Goal: Task Accomplishment & Management: Use online tool/utility

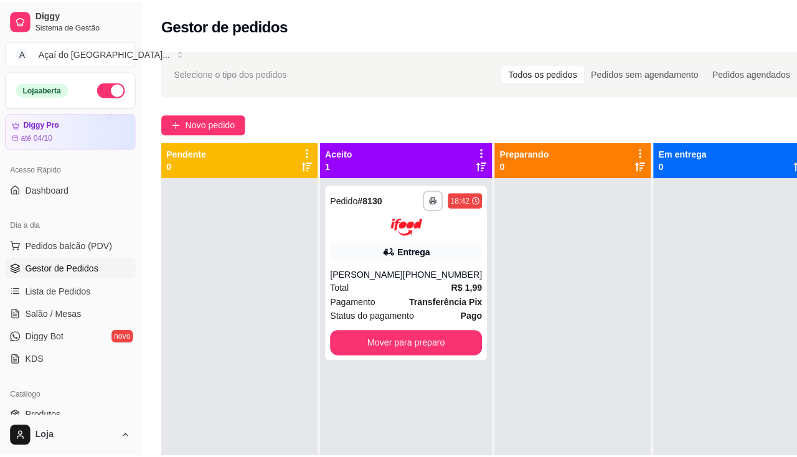
scroll to position [62, 0]
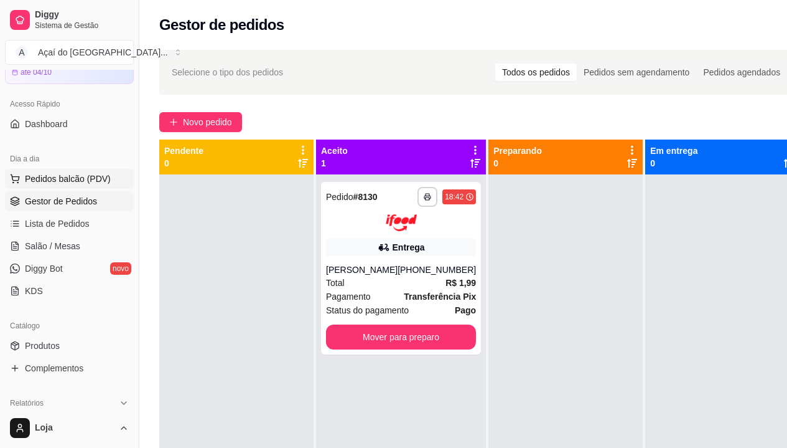
click at [62, 182] on span "Pedidos balcão (PDV)" at bounding box center [68, 178] width 86 height 12
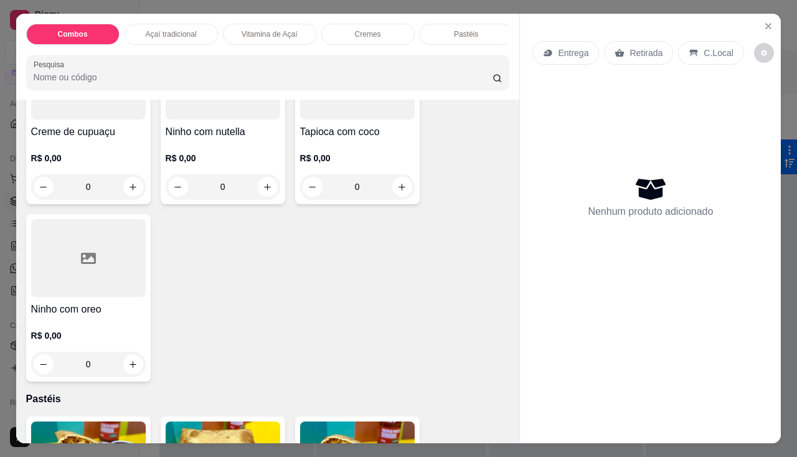
scroll to position [1307, 0]
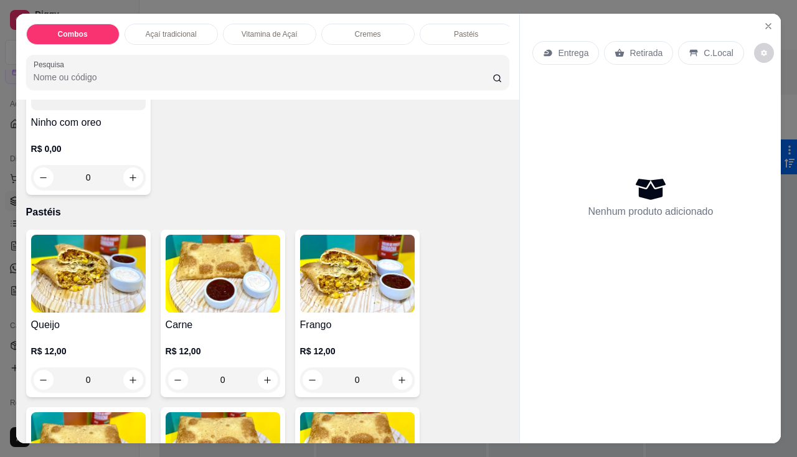
click at [85, 287] on img at bounding box center [88, 274] width 115 height 78
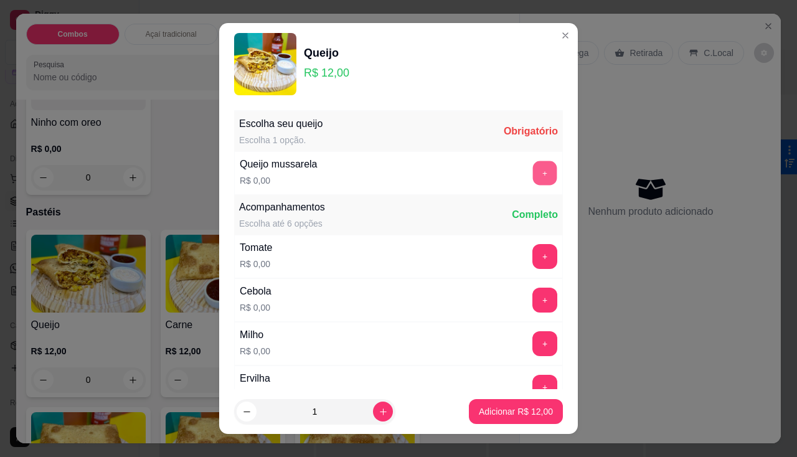
click at [533, 167] on button "+" at bounding box center [545, 173] width 24 height 24
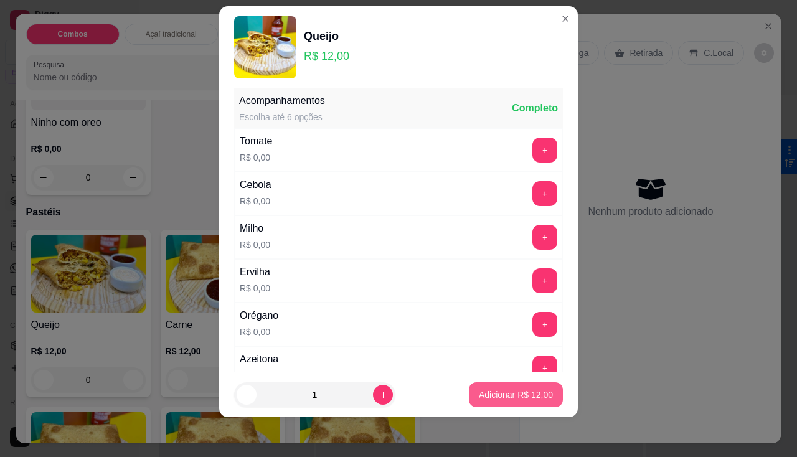
click at [529, 393] on p "Adicionar R$ 12,00" at bounding box center [516, 394] width 74 height 12
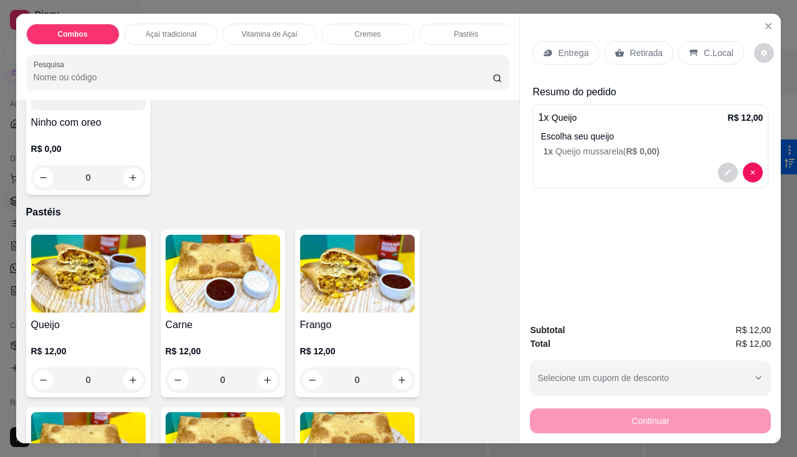
click at [572, 51] on p "Entrega" at bounding box center [573, 53] width 31 height 12
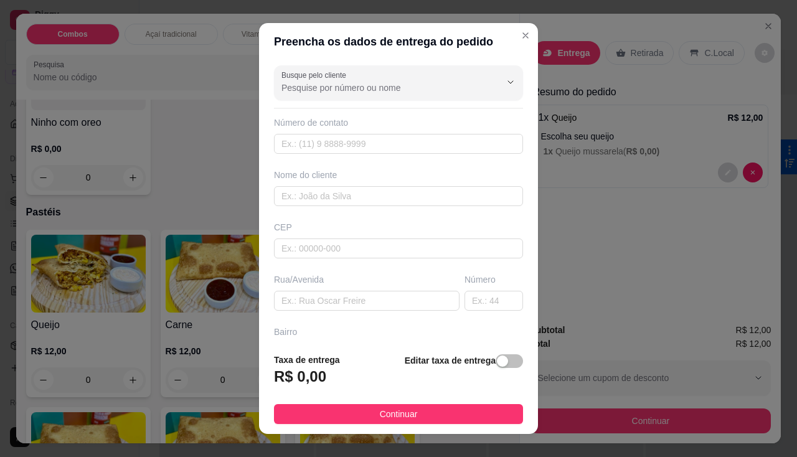
click at [505, 369] on div "Editar taxa de entrega" at bounding box center [464, 373] width 118 height 41
click at [499, 360] on span "button" at bounding box center [509, 361] width 27 height 14
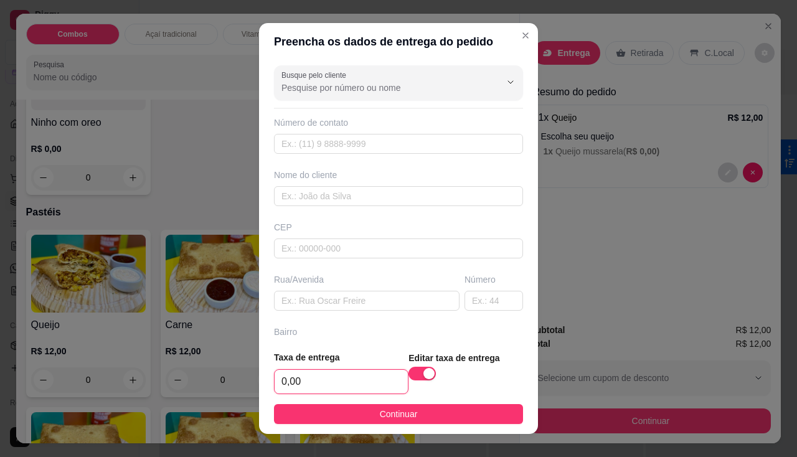
click at [322, 378] on input "0,00" at bounding box center [341, 382] width 133 height 24
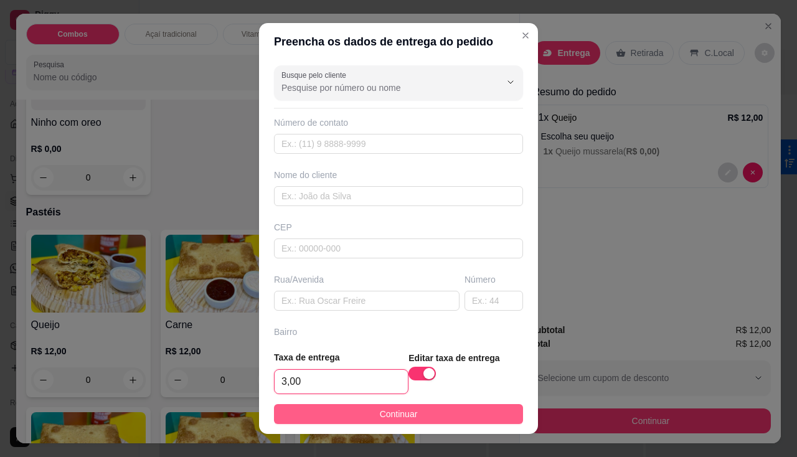
type input "3,00"
click at [349, 413] on button "Continuar" at bounding box center [398, 414] width 249 height 20
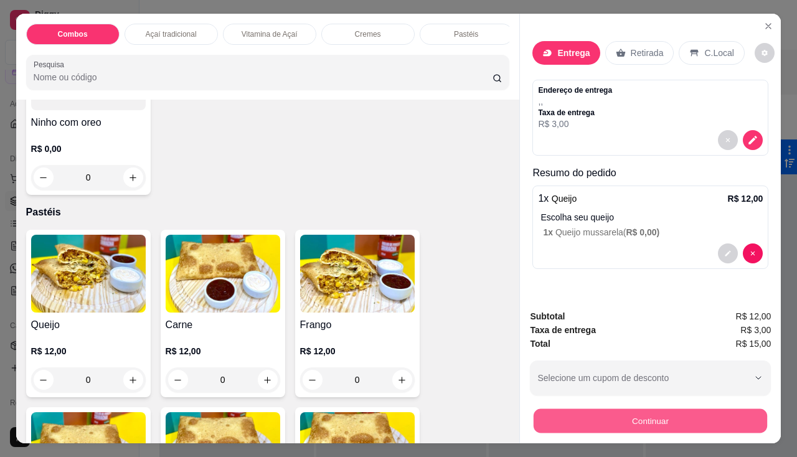
click at [563, 409] on button "Continuar" at bounding box center [650, 421] width 233 height 24
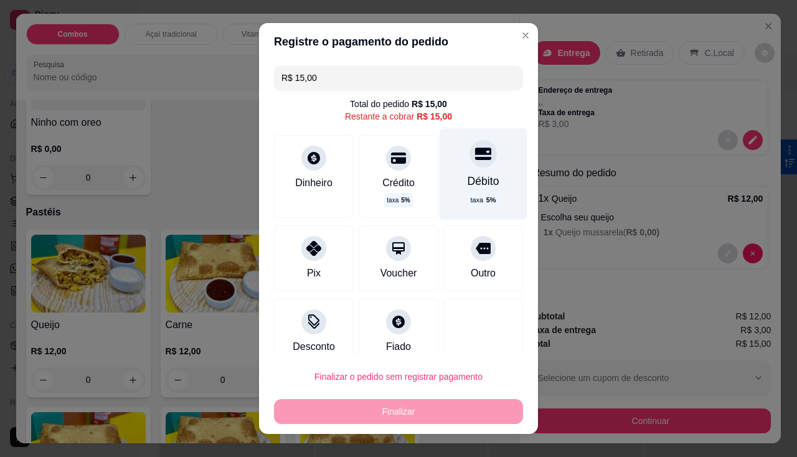
click at [443, 185] on div "Débito taxa 5 %" at bounding box center [484, 173] width 88 height 91
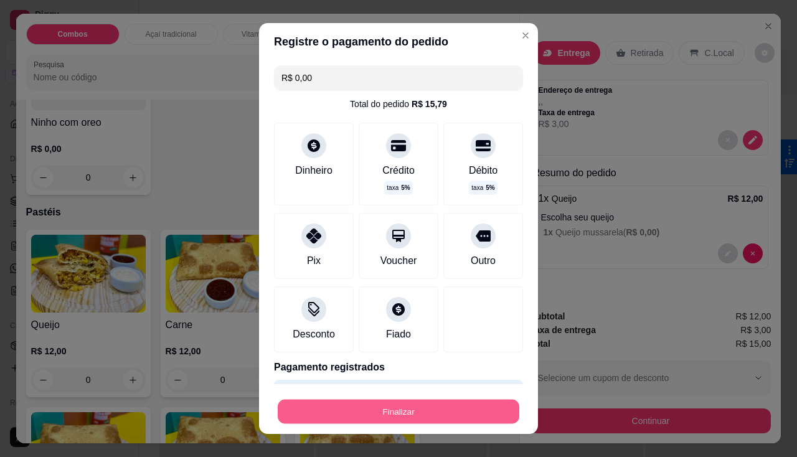
click at [427, 407] on button "Finalizar" at bounding box center [399, 412] width 242 height 24
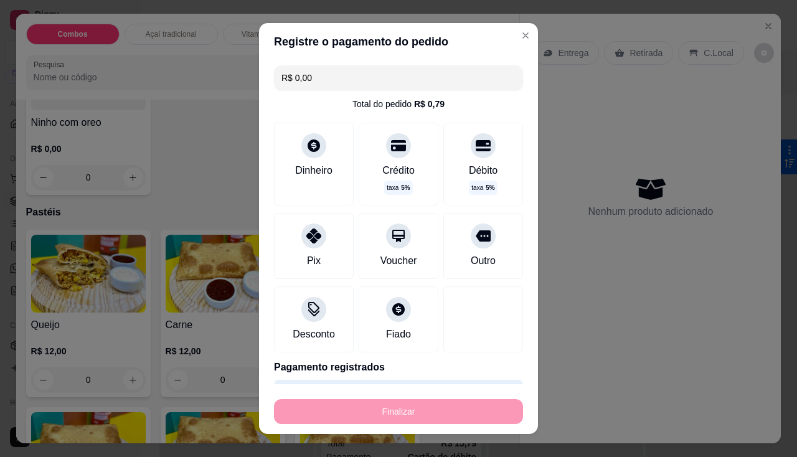
type input "-R$ 15,00"
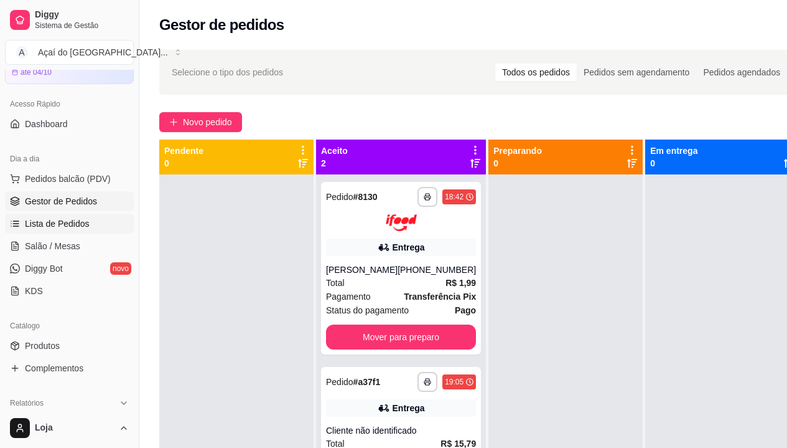
click at [47, 220] on span "Lista de Pedidos" at bounding box center [57, 223] width 65 height 12
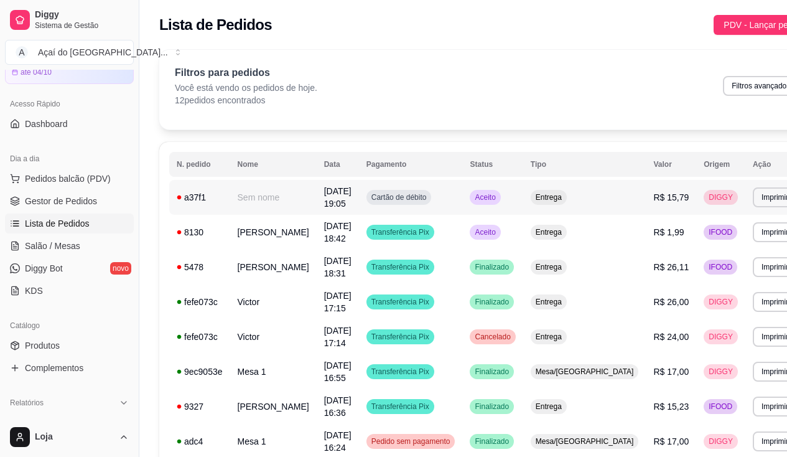
click at [197, 202] on div "a37f1" at bounding box center [200, 197] width 46 height 12
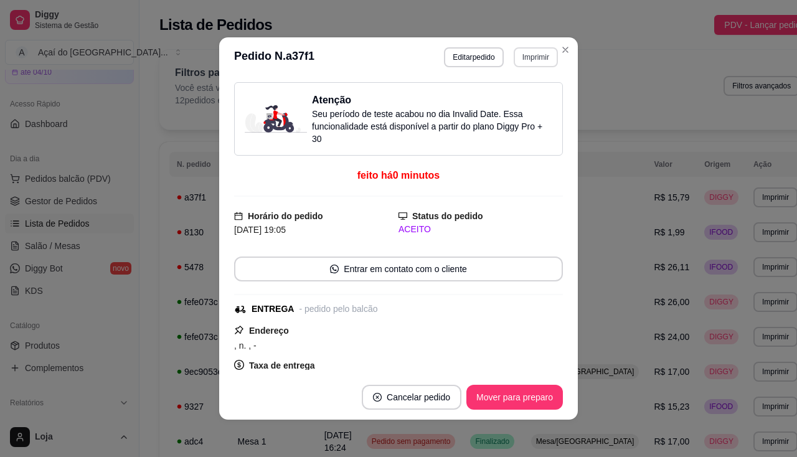
click at [525, 57] on button "Imprimir" at bounding box center [536, 57] width 44 height 20
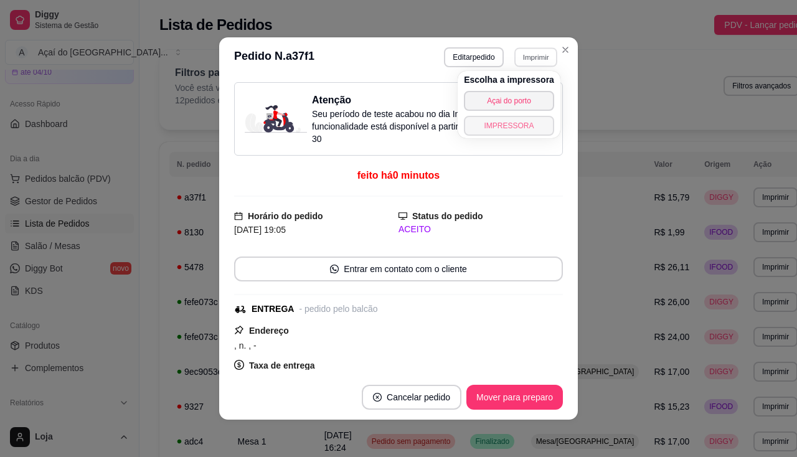
click at [529, 126] on button "IMPRESSORA" at bounding box center [509, 126] width 90 height 20
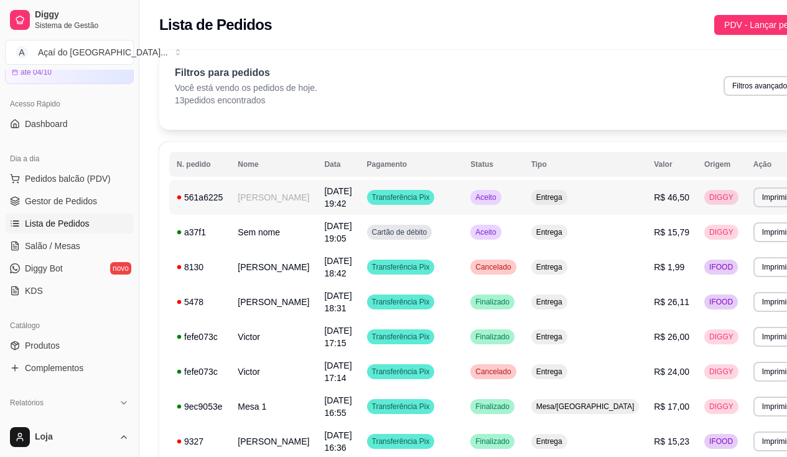
click at [341, 207] on td "[DATE] 19:42" at bounding box center [338, 197] width 42 height 35
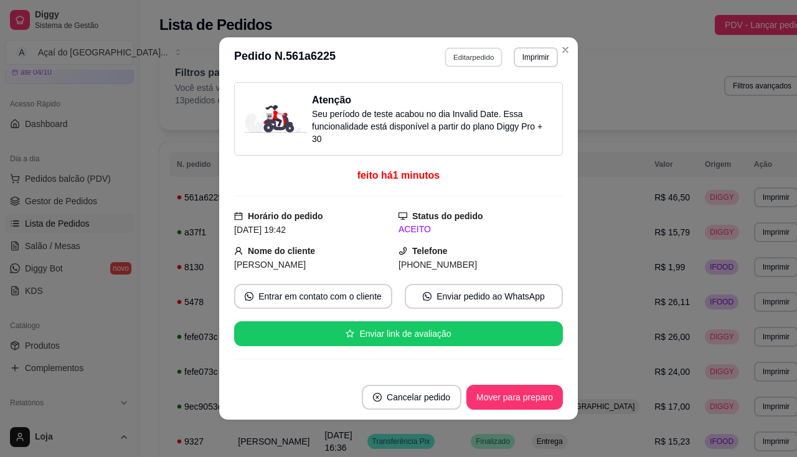
click at [459, 61] on button "Editar pedido" at bounding box center [474, 56] width 58 height 19
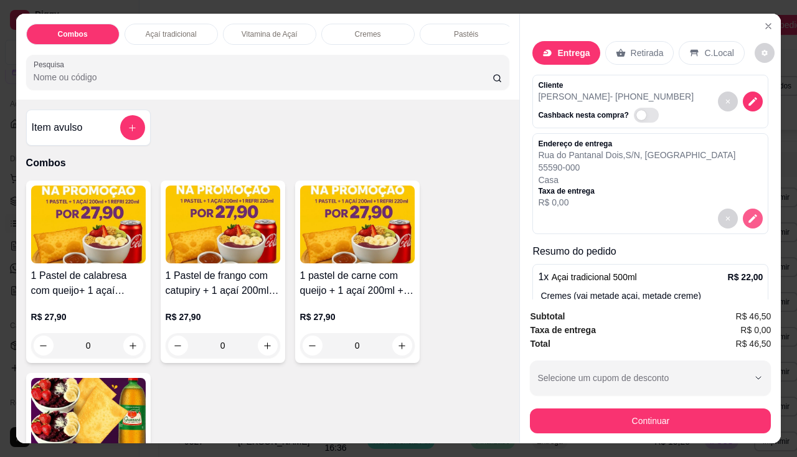
click at [743, 222] on button "decrease-product-quantity" at bounding box center [753, 219] width 20 height 20
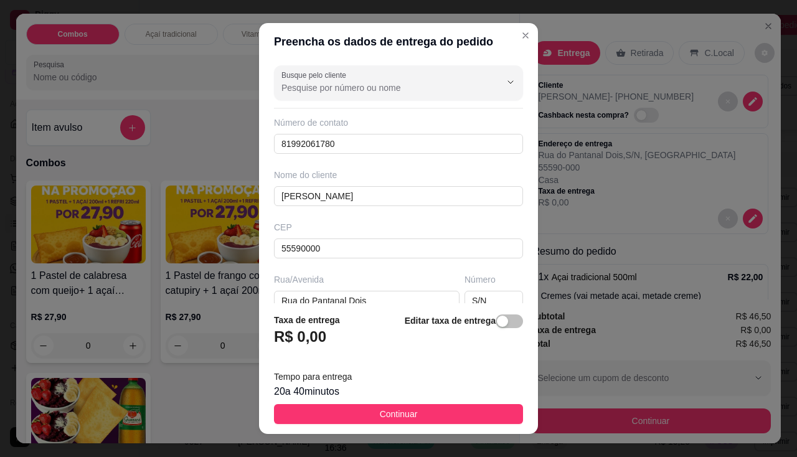
click at [488, 331] on div "Editar taxa de entrega" at bounding box center [464, 333] width 118 height 41
click at [496, 318] on span "button" at bounding box center [509, 321] width 27 height 14
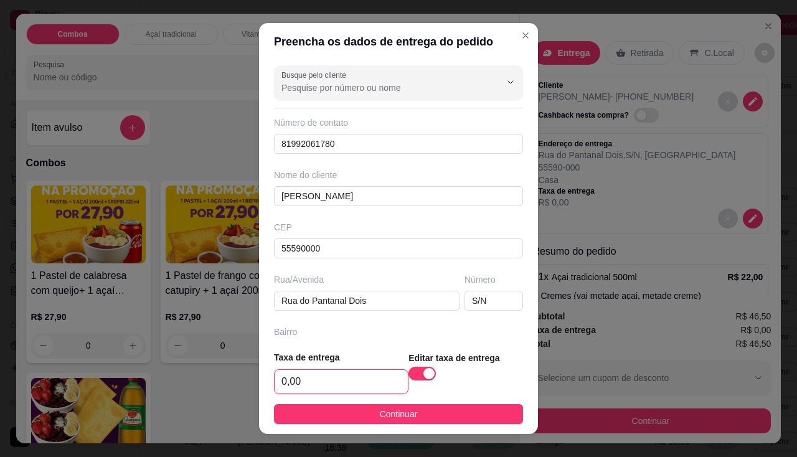
click at [313, 390] on input "0,00" at bounding box center [341, 382] width 133 height 24
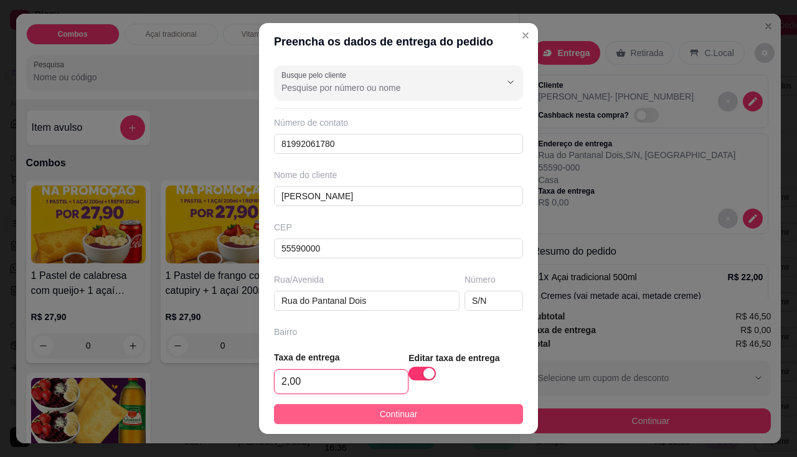
type input "2,00"
click at [341, 420] on button "Continuar" at bounding box center [398, 414] width 249 height 20
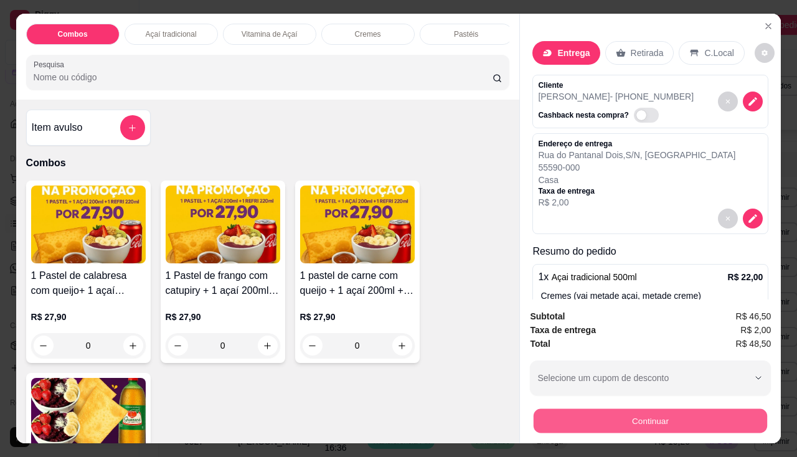
click at [608, 415] on button "Continuar" at bounding box center [650, 421] width 233 height 24
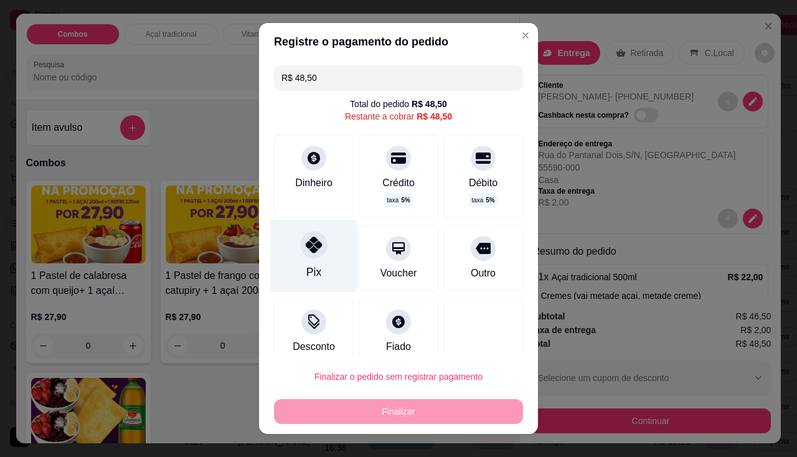
click at [313, 262] on div "Pix" at bounding box center [314, 255] width 88 height 73
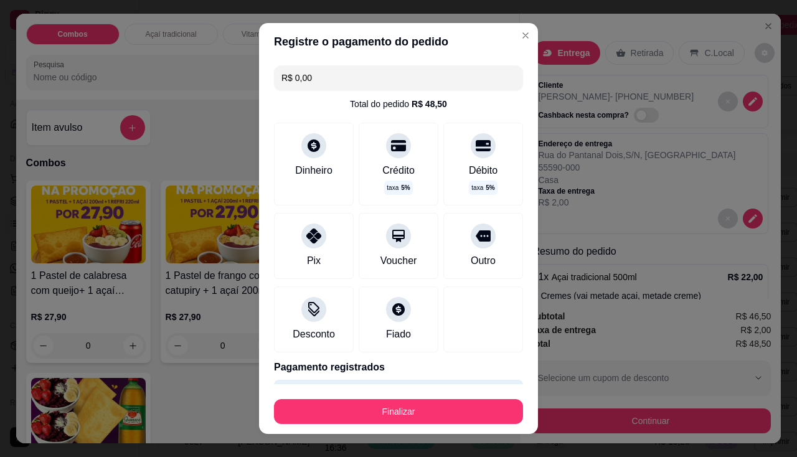
click at [398, 425] on footer "Finalizar" at bounding box center [398, 409] width 279 height 50
click at [398, 421] on button "Finalizar" at bounding box center [398, 411] width 249 height 25
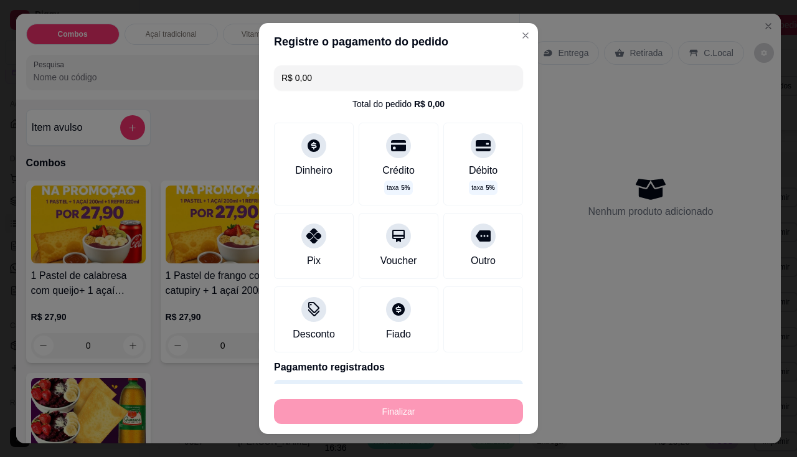
type input "-R$ 48,50"
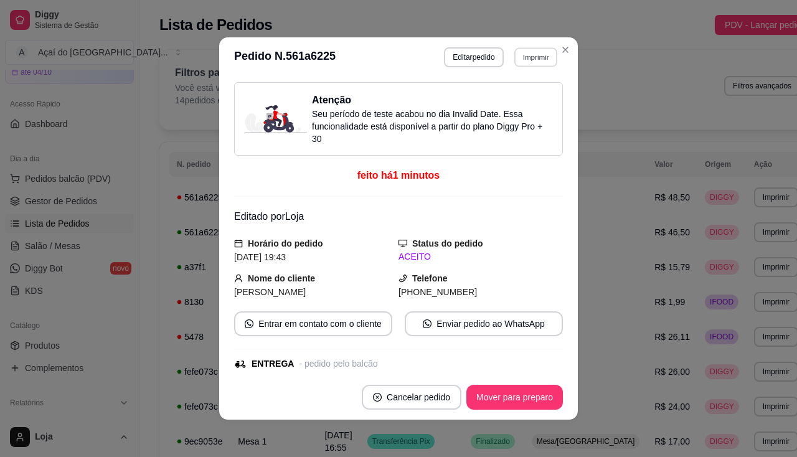
click at [514, 53] on button "Imprimir" at bounding box center [535, 56] width 43 height 19
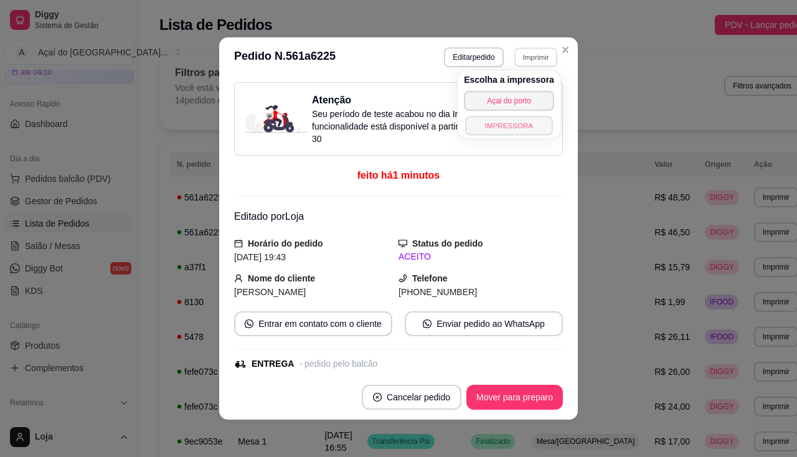
click at [520, 120] on button "IMPRESSORA" at bounding box center [508, 125] width 87 height 19
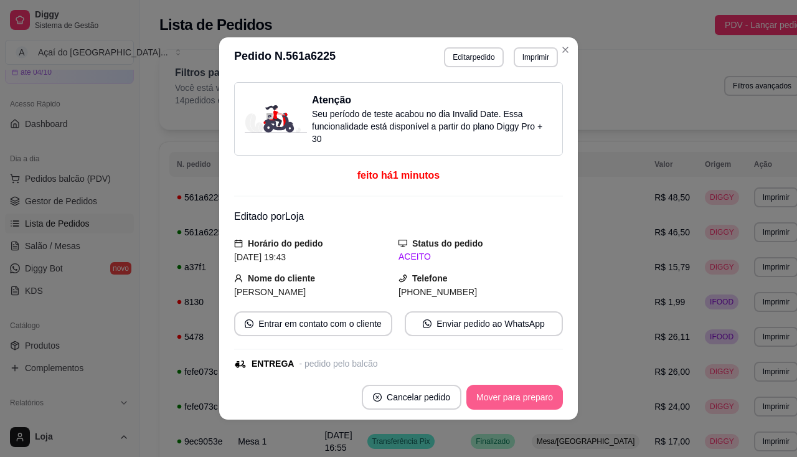
click at [545, 393] on button "Mover para preparo" at bounding box center [514, 397] width 96 height 25
click at [537, 400] on button "Mover para entrega" at bounding box center [515, 397] width 96 height 25
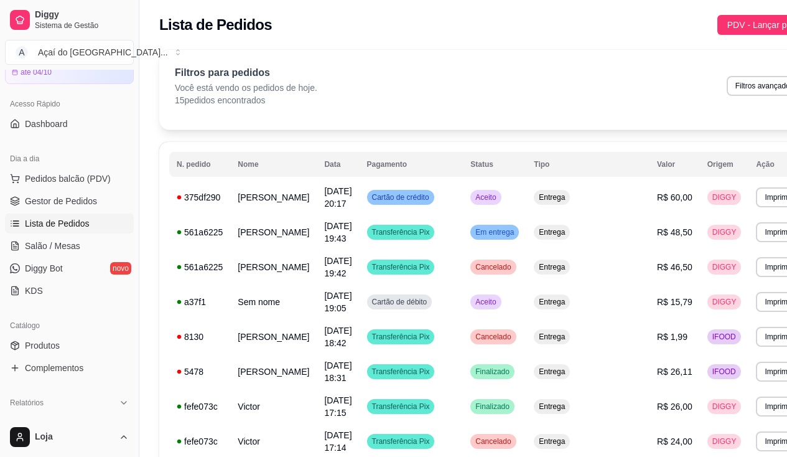
click at [82, 226] on span "Lista de Pedidos" at bounding box center [57, 223] width 65 height 12
click at [251, 209] on td "[PERSON_NAME]" at bounding box center [273, 197] width 87 height 35
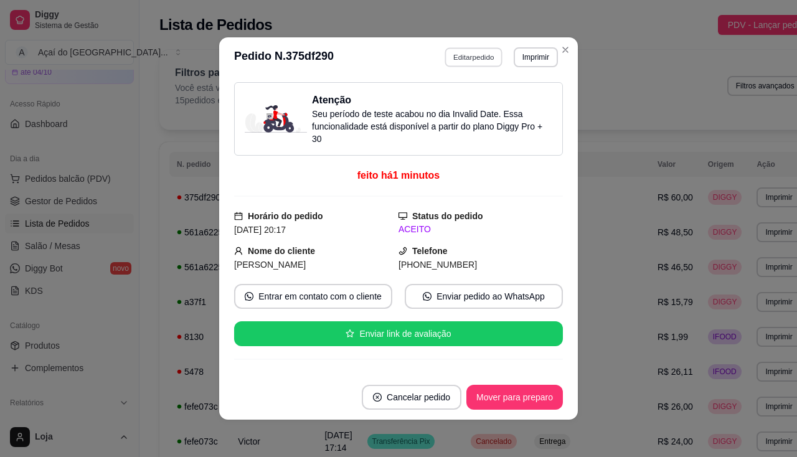
click at [486, 49] on button "Editar pedido" at bounding box center [474, 56] width 58 height 19
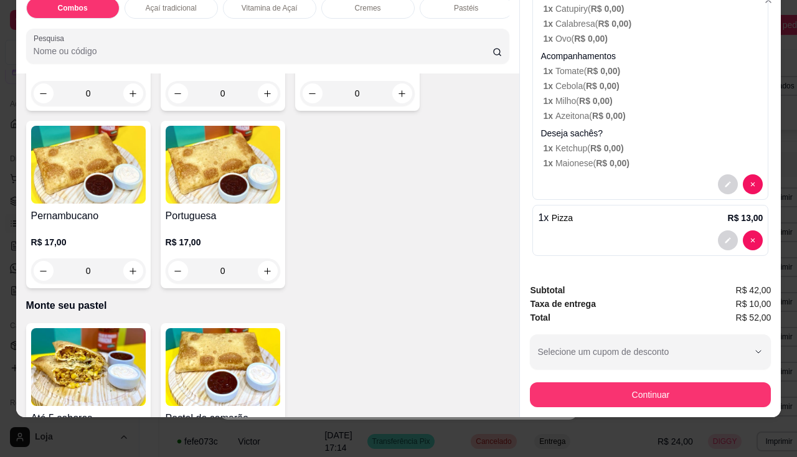
scroll to position [2615, 0]
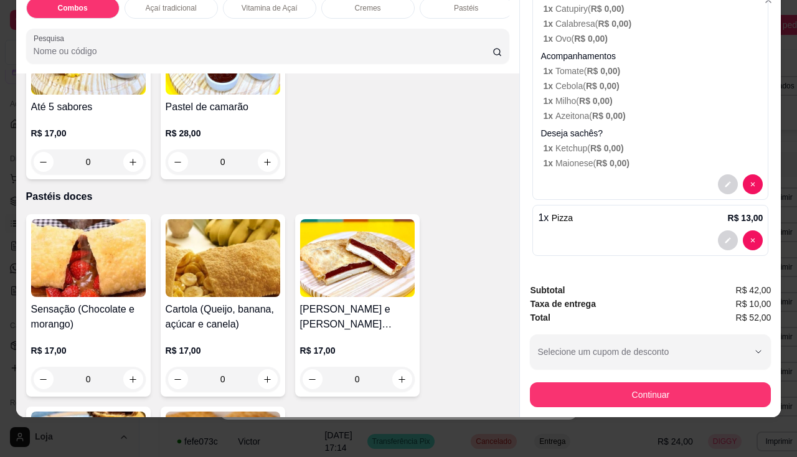
click at [223, 270] on img at bounding box center [223, 258] width 115 height 78
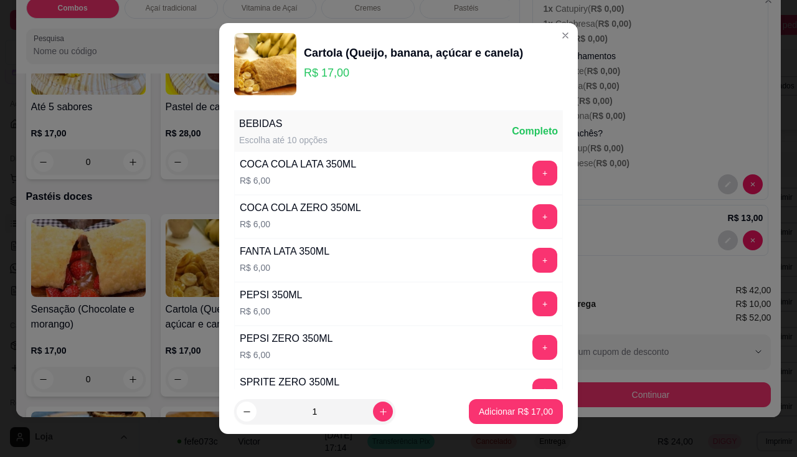
scroll to position [291, 0]
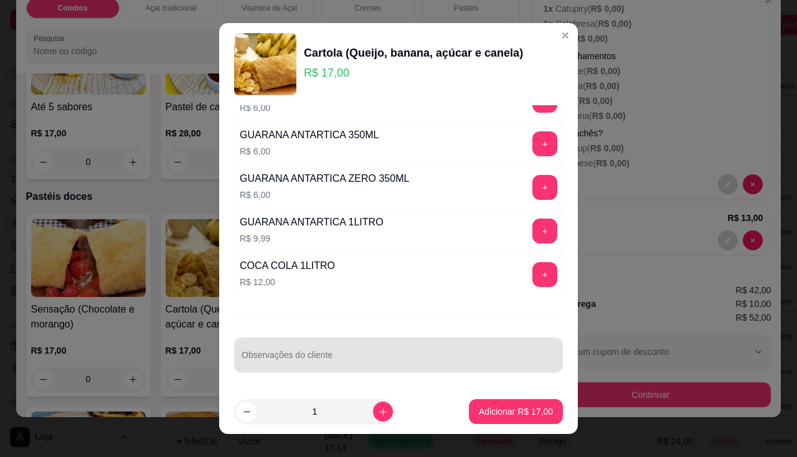
click at [341, 367] on div at bounding box center [399, 354] width 314 height 25
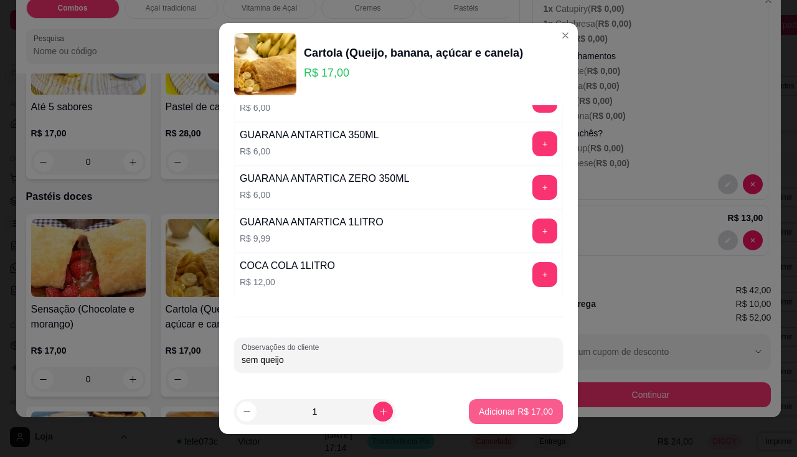
type input "sem queijo"
click at [480, 408] on p "Adicionar R$ 17,00" at bounding box center [516, 411] width 74 height 12
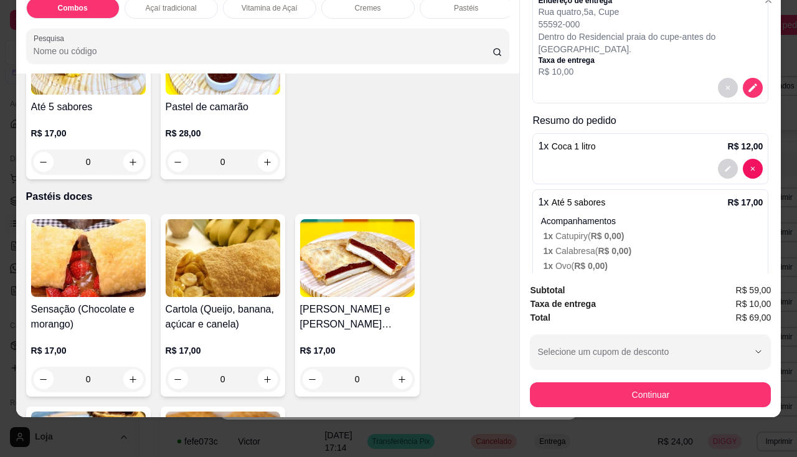
scroll to position [0, 0]
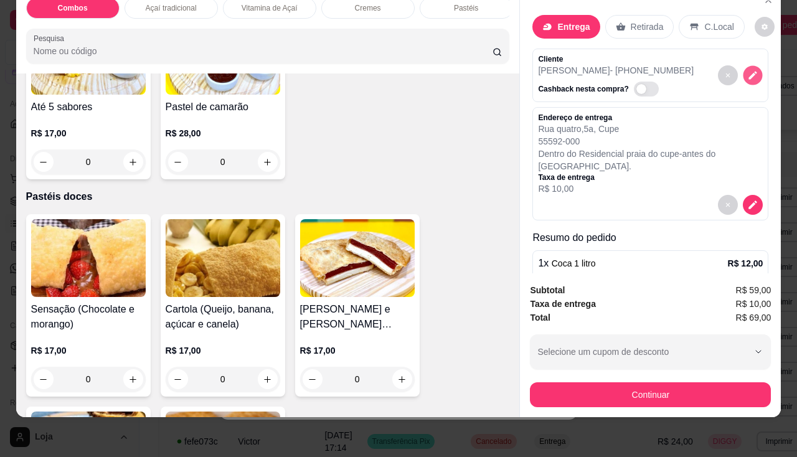
click at [748, 70] on icon "decrease-product-quantity" at bounding box center [753, 75] width 11 height 11
click at [749, 200] on icon "decrease-product-quantity" at bounding box center [753, 204] width 9 height 9
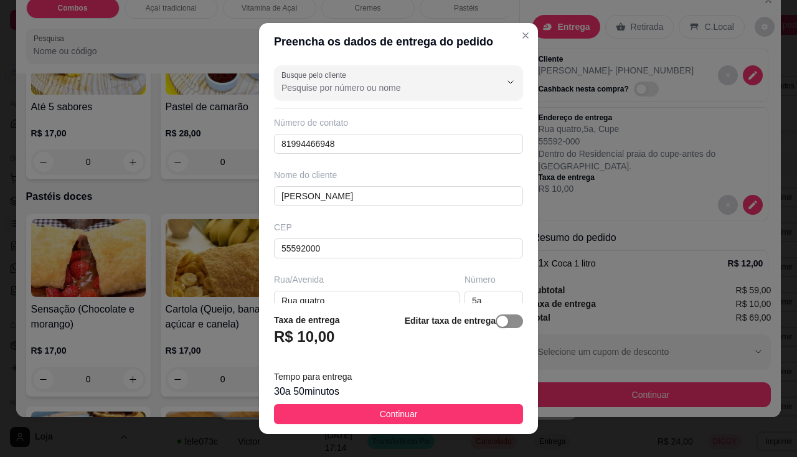
click at [501, 317] on span "button" at bounding box center [509, 321] width 27 height 14
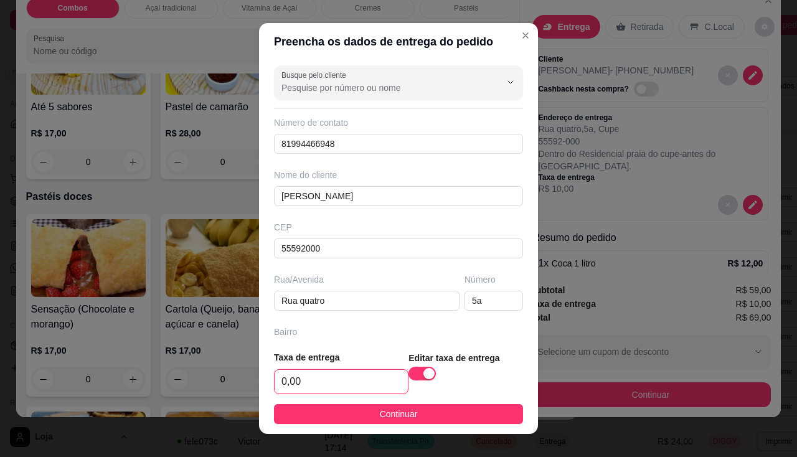
click at [329, 380] on input "0,00" at bounding box center [341, 382] width 133 height 24
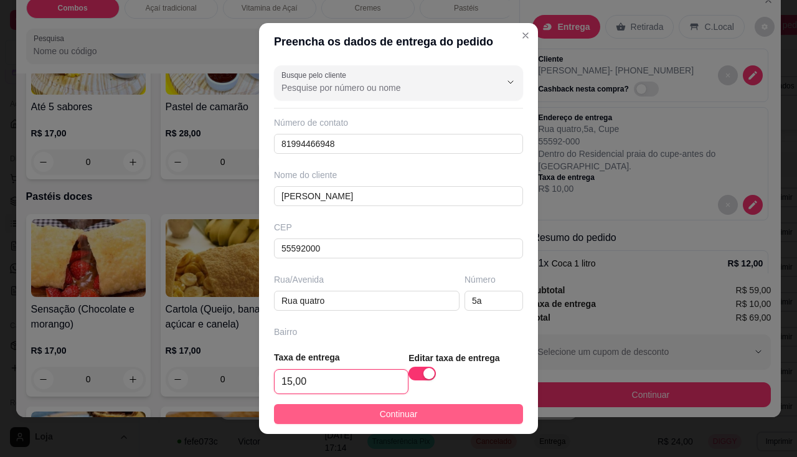
type input "15,00"
click at [350, 418] on button "Continuar" at bounding box center [398, 414] width 249 height 20
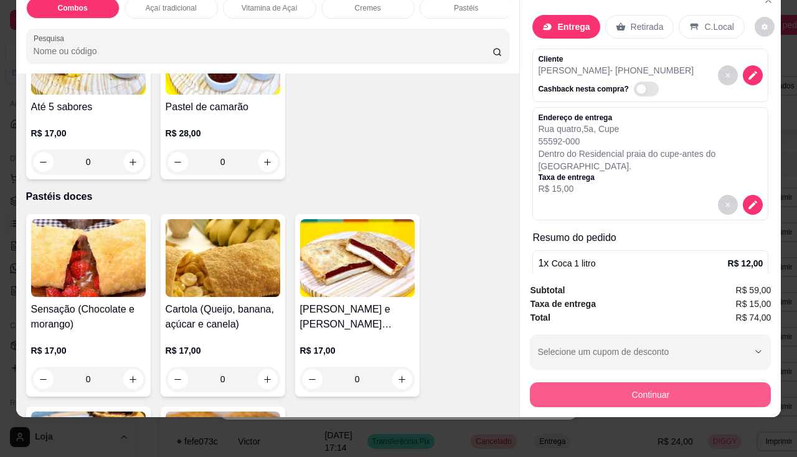
click at [562, 388] on button "Continuar" at bounding box center [650, 394] width 241 height 25
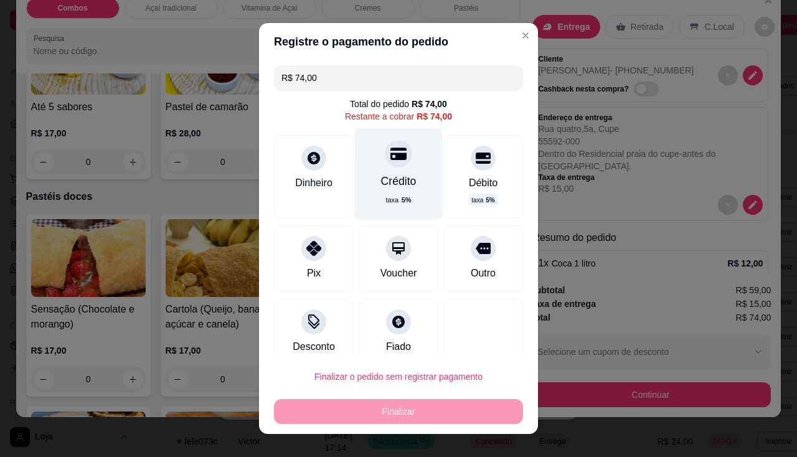
click at [386, 194] on div "taxa 5 %" at bounding box center [398, 200] width 31 height 16
type input "R$ 0,00"
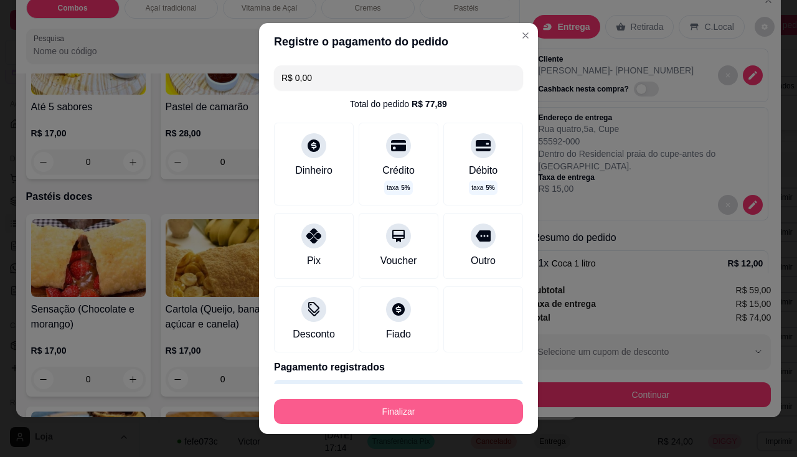
click at [444, 410] on button "Finalizar" at bounding box center [398, 411] width 249 height 25
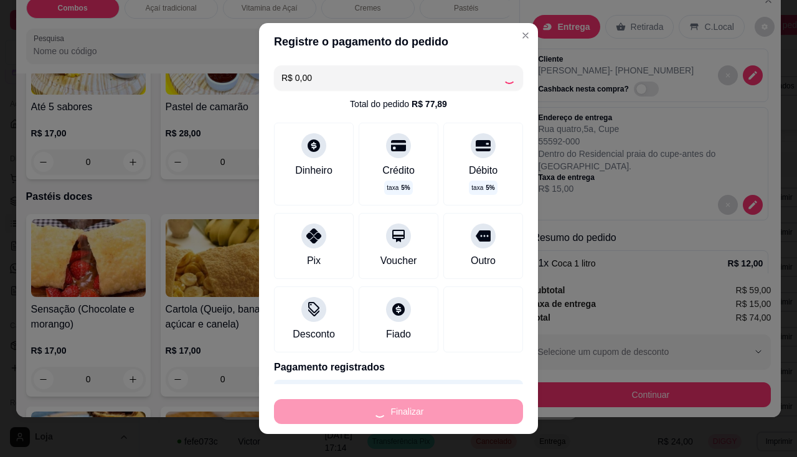
type input "0"
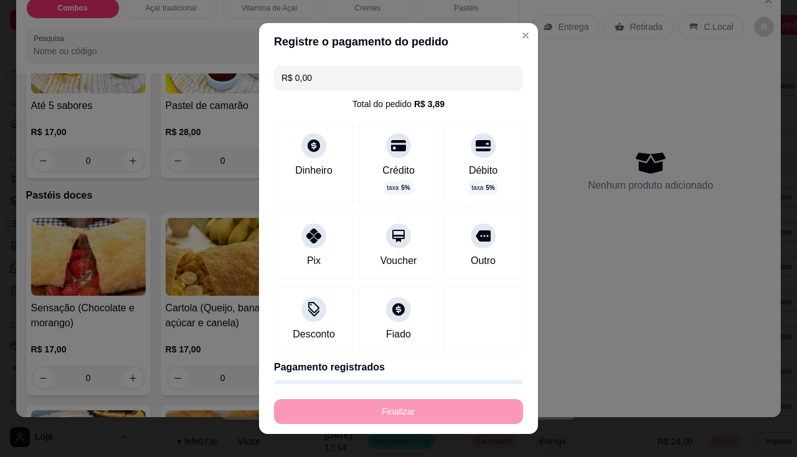
type input "-R$ 74,00"
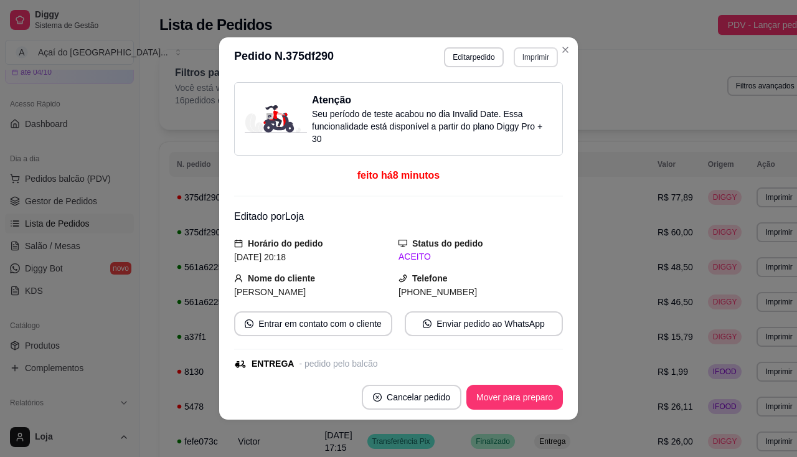
click at [520, 63] on button "Imprimir" at bounding box center [536, 57] width 44 height 20
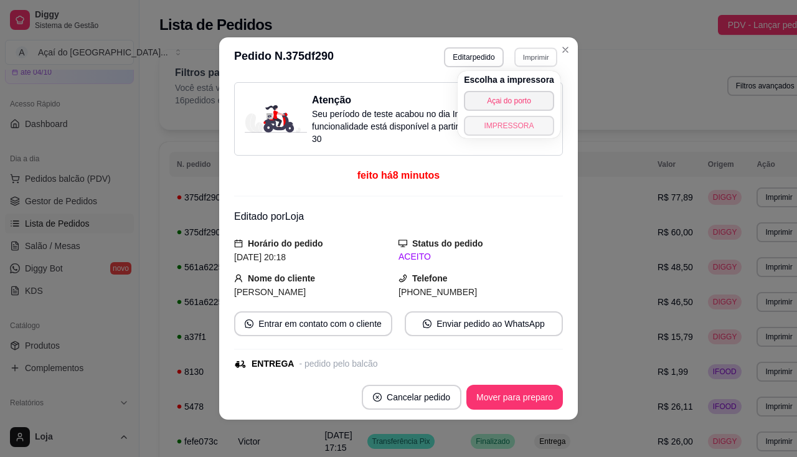
click at [512, 125] on button "IMPRESSORA" at bounding box center [509, 126] width 90 height 20
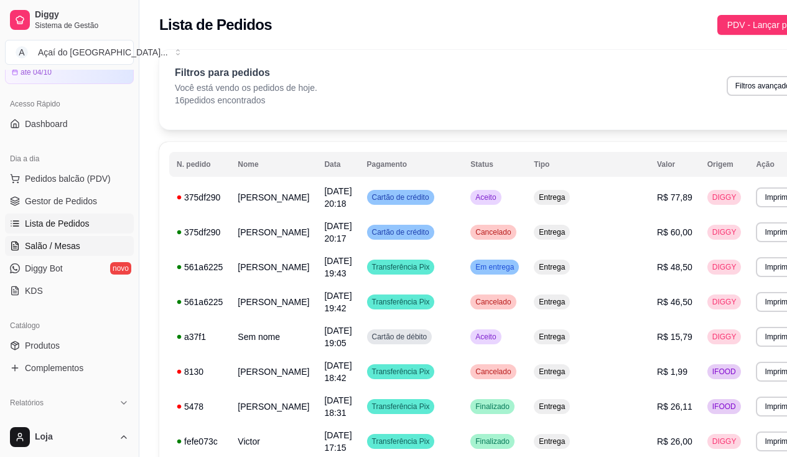
click at [39, 255] on link "Salão / Mesas" at bounding box center [69, 246] width 129 height 20
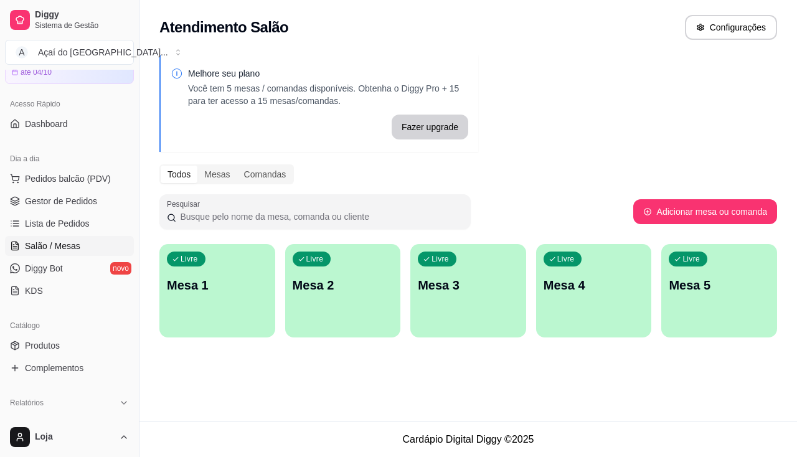
click at [226, 301] on div "Livre Mesa 1" at bounding box center [217, 283] width 116 height 78
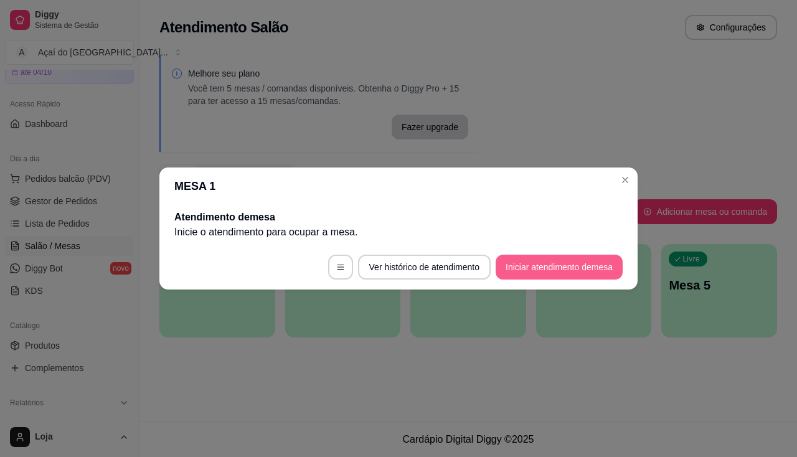
click at [567, 261] on button "Iniciar atendimento de mesa" at bounding box center [559, 267] width 127 height 25
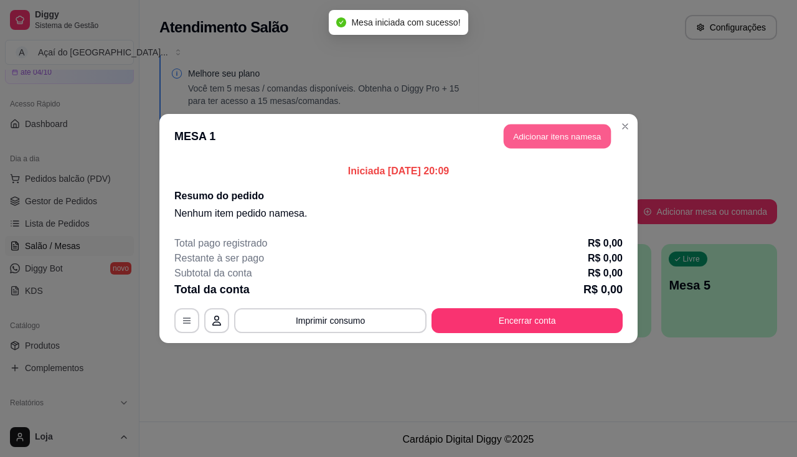
click at [557, 128] on button "Adicionar itens na mesa" at bounding box center [557, 137] width 107 height 24
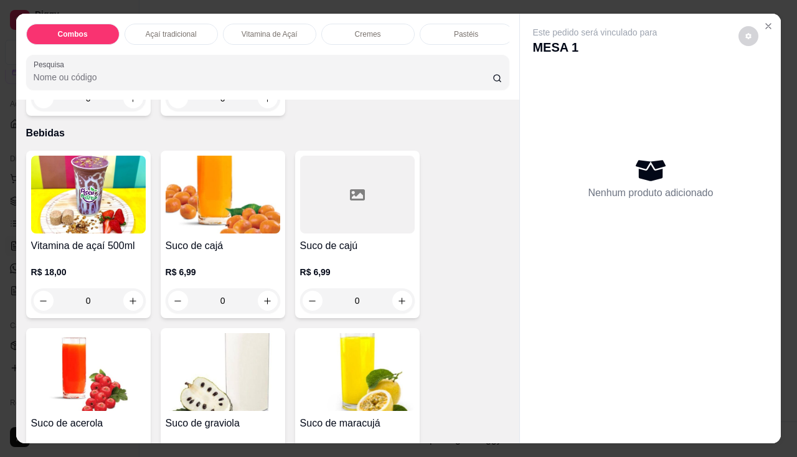
scroll to position [3050, 0]
